Goal: Find specific page/section: Find specific page/section

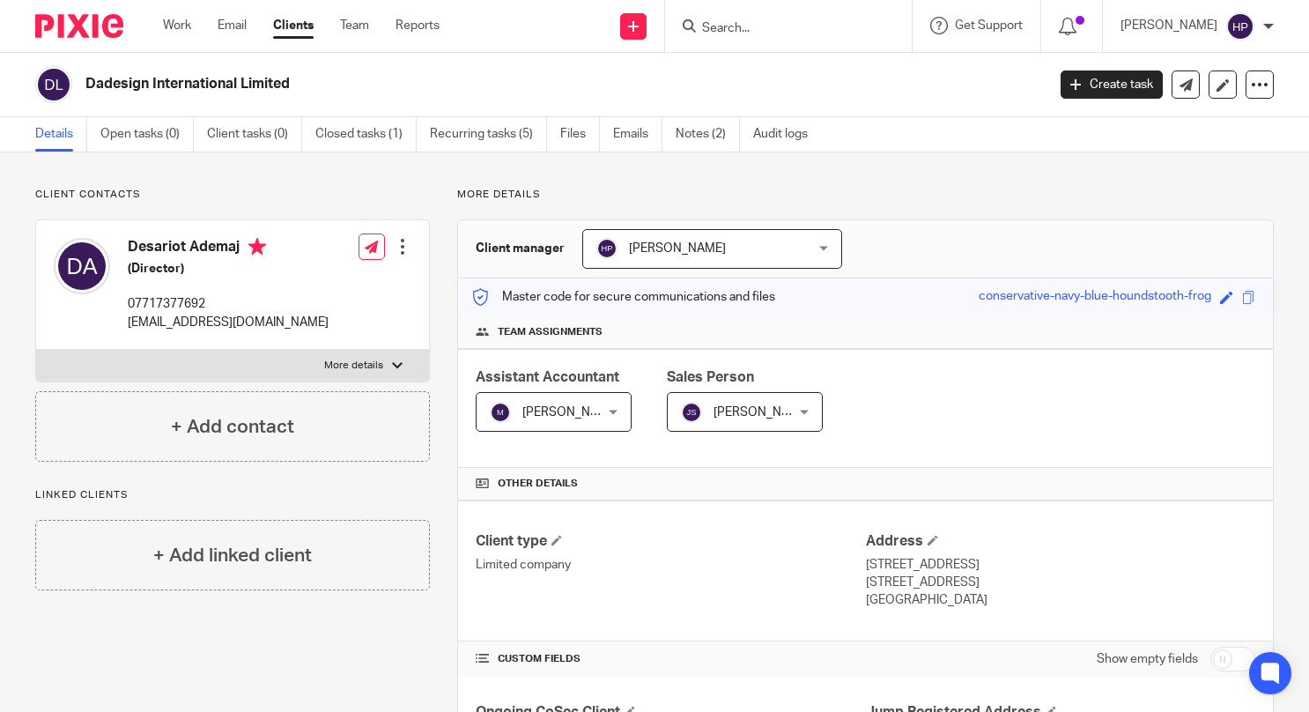
click at [802, 30] on input "Search" at bounding box center [779, 29] width 159 height 16
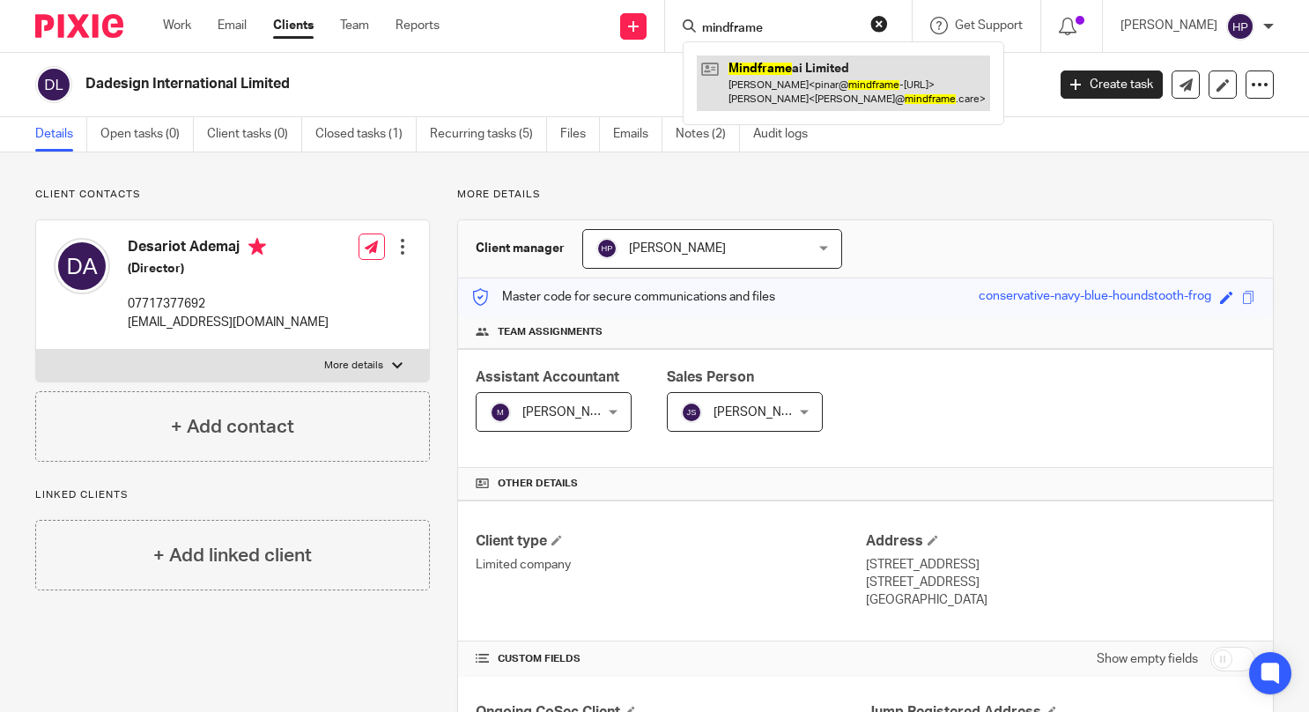
type input "mindframe"
click at [818, 95] on link at bounding box center [843, 83] width 293 height 55
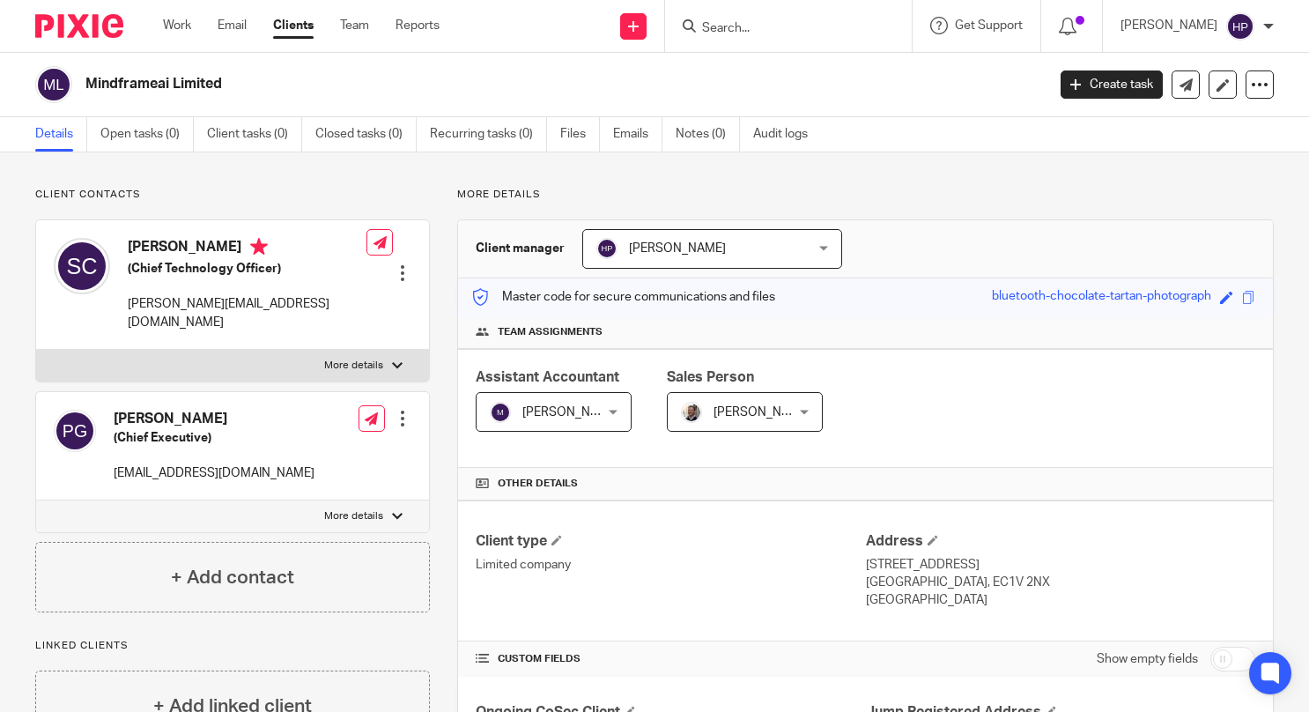
drag, startPoint x: 229, startPoint y: 86, endPoint x: 79, endPoint y: 98, distance: 150.2
click at [79, 98] on div "Mindframeai Limited" at bounding box center [534, 84] width 999 height 37
copy h2 "Mindframeai Limited"
